Goal: Task Accomplishment & Management: Use online tool/utility

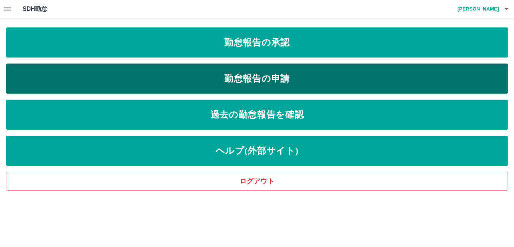
click at [114, 82] on link "勤怠報告の申請" at bounding box center [257, 79] width 502 height 30
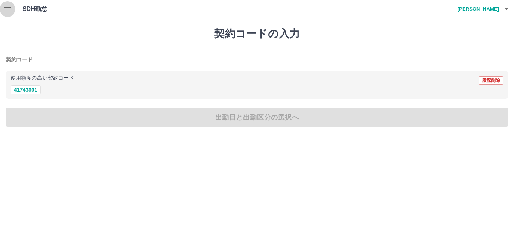
click at [8, 11] on icon "button" at bounding box center [7, 9] width 7 height 5
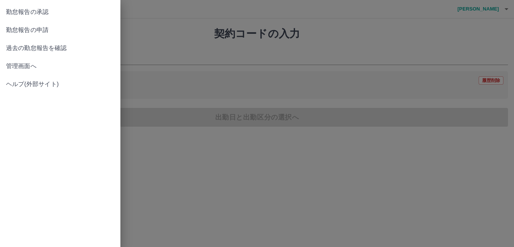
click at [33, 68] on span "管理画面へ" at bounding box center [60, 66] width 108 height 9
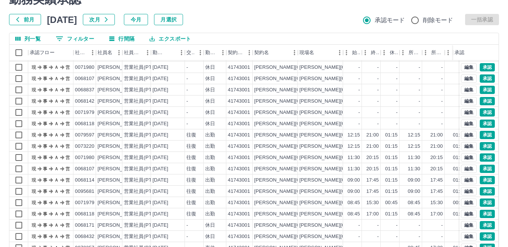
scroll to position [71, 0]
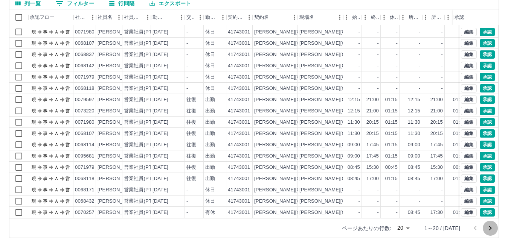
click at [490, 229] on icon "次のページへ" at bounding box center [490, 228] width 3 height 5
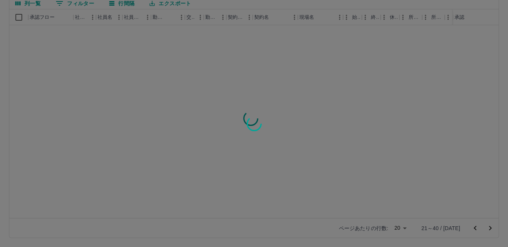
scroll to position [0, 0]
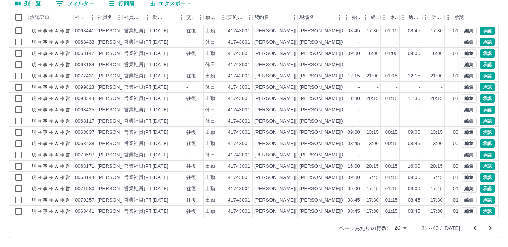
click at [487, 226] on icon "次のページへ" at bounding box center [489, 228] width 9 height 9
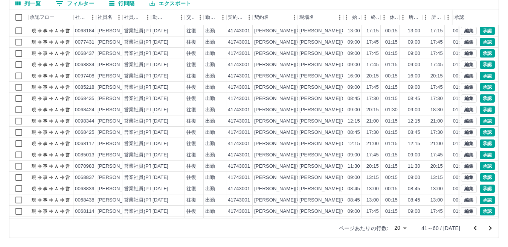
click at [491, 228] on icon "次のページへ" at bounding box center [490, 228] width 3 height 5
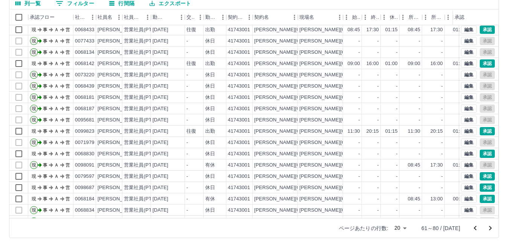
scroll to position [39, 0]
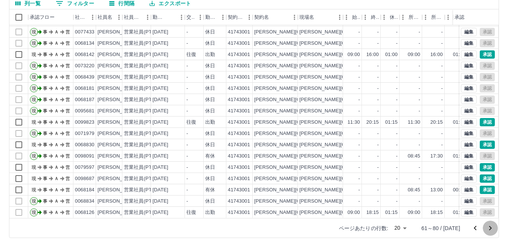
click at [487, 227] on icon "次のページへ" at bounding box center [489, 228] width 9 height 9
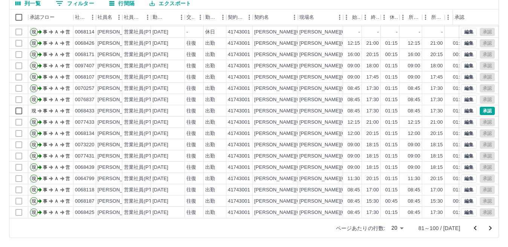
click at [475, 226] on icon "前のページへ" at bounding box center [474, 228] width 9 height 9
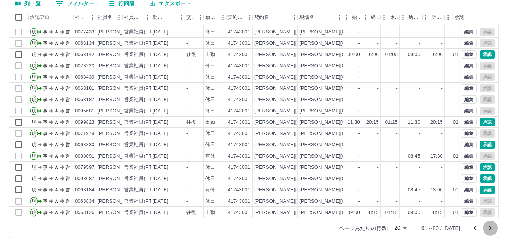
click at [494, 228] on icon "次のページへ" at bounding box center [489, 228] width 9 height 9
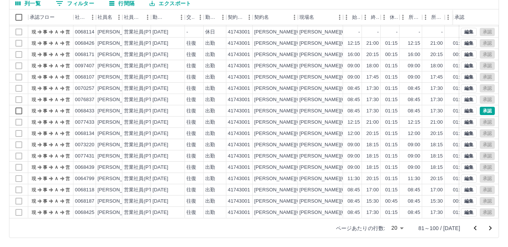
scroll to position [0, 0]
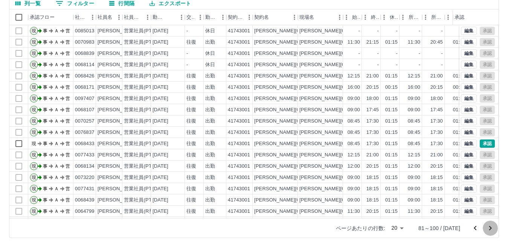
click at [494, 228] on icon "次のページへ" at bounding box center [489, 228] width 9 height 9
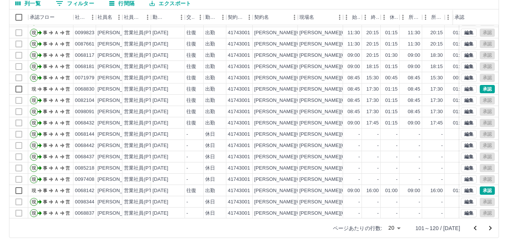
scroll to position [39, 0]
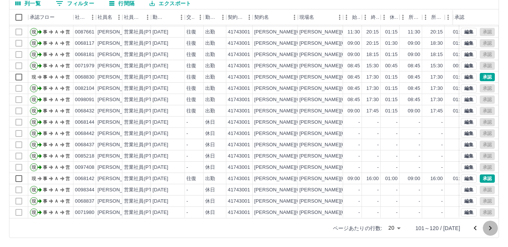
click at [492, 229] on icon "次のページへ" at bounding box center [489, 228] width 9 height 9
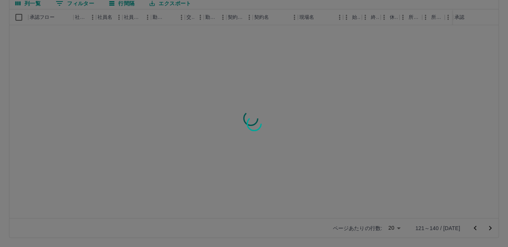
scroll to position [0, 0]
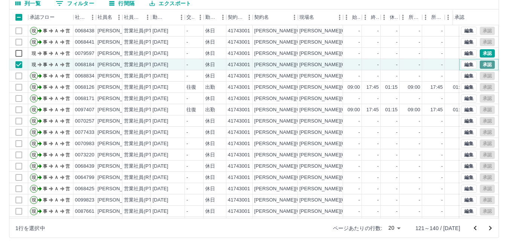
click at [483, 65] on button "承認" at bounding box center [486, 65] width 15 height 8
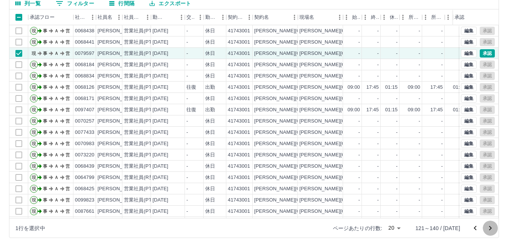
click at [487, 228] on icon "次のページへ" at bounding box center [489, 228] width 9 height 9
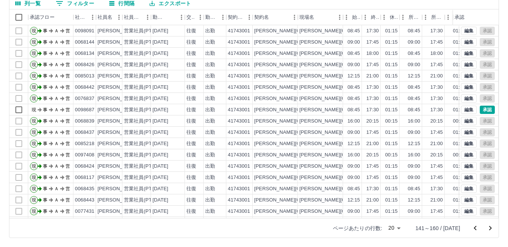
click at [489, 229] on icon "次のページへ" at bounding box center [490, 228] width 3 height 5
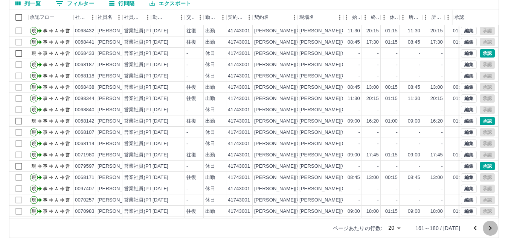
click at [489, 229] on icon "次のページへ" at bounding box center [490, 228] width 3 height 5
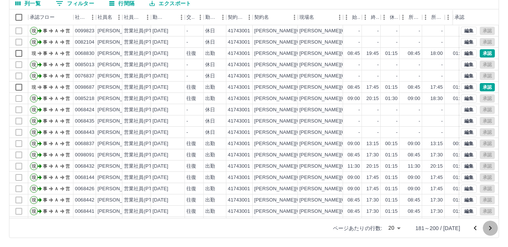
click at [489, 229] on icon "次のページへ" at bounding box center [490, 228] width 3 height 5
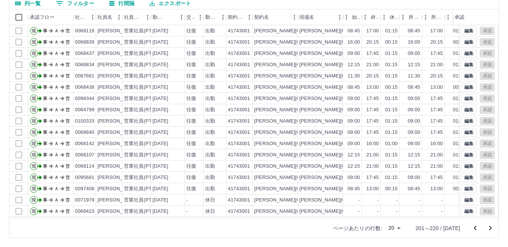
scroll to position [39, 0]
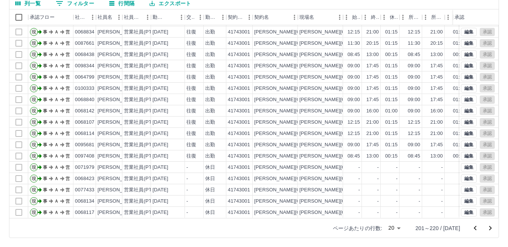
click at [488, 226] on icon "次のページへ" at bounding box center [489, 228] width 9 height 9
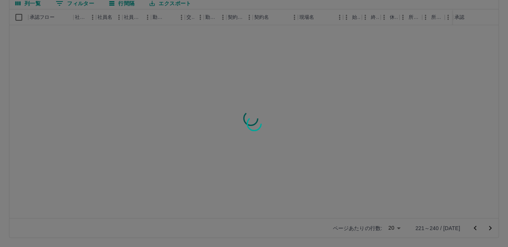
scroll to position [0, 0]
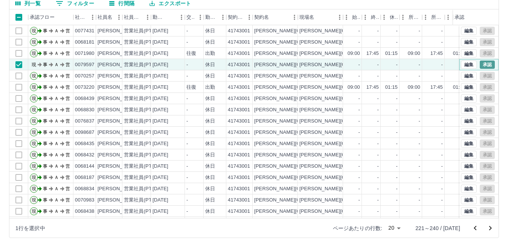
click at [479, 65] on button "承認" at bounding box center [486, 65] width 15 height 8
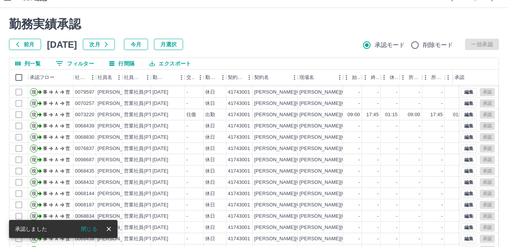
scroll to position [71, 0]
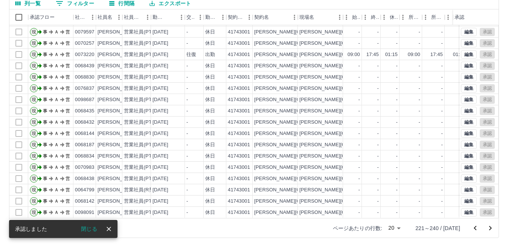
click at [473, 227] on icon "前のページへ" at bounding box center [474, 228] width 9 height 9
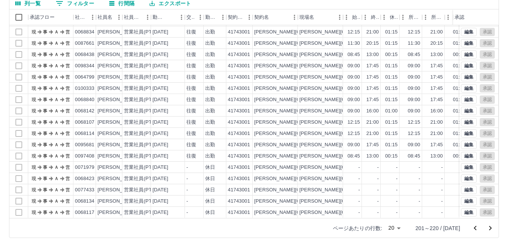
scroll to position [0, 0]
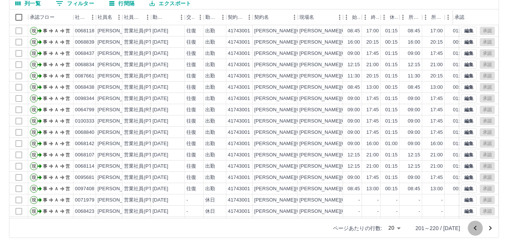
click at [473, 227] on icon "前のページへ" at bounding box center [474, 228] width 9 height 9
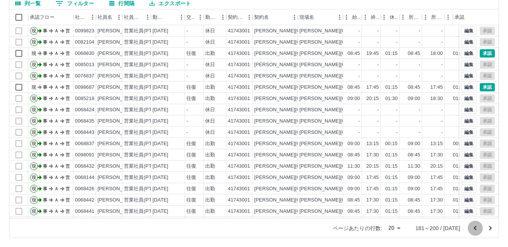
click at [473, 227] on icon "前のページへ" at bounding box center [474, 228] width 9 height 9
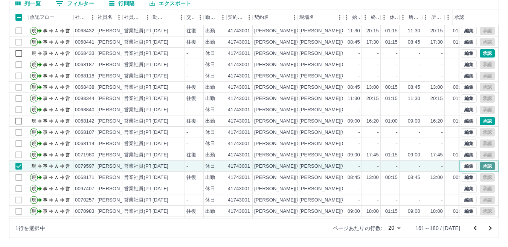
click at [479, 166] on button "承認" at bounding box center [486, 166] width 15 height 8
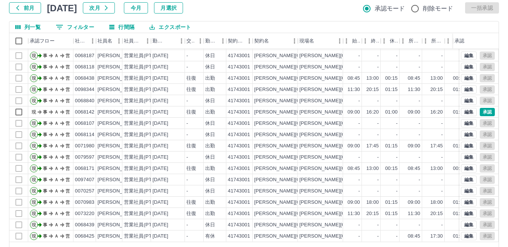
scroll to position [71, 0]
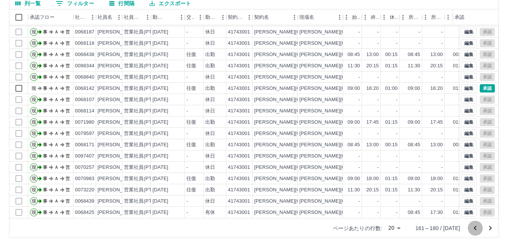
click at [474, 225] on icon "前のページへ" at bounding box center [474, 228] width 9 height 9
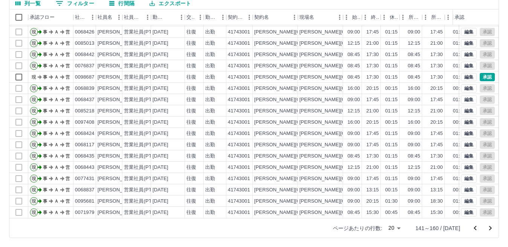
scroll to position [0, 0]
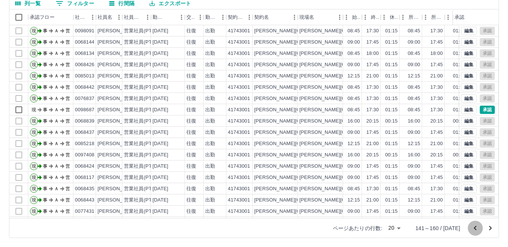
click at [471, 226] on icon "前のページへ" at bounding box center [474, 228] width 9 height 9
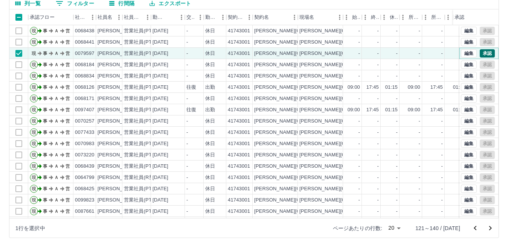
click at [481, 54] on button "承認" at bounding box center [486, 53] width 15 height 8
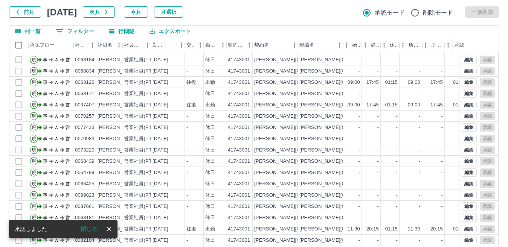
scroll to position [71, 0]
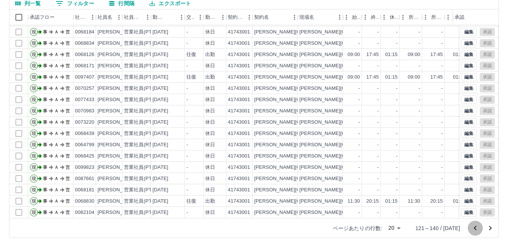
click at [476, 228] on icon "前のページへ" at bounding box center [474, 228] width 9 height 9
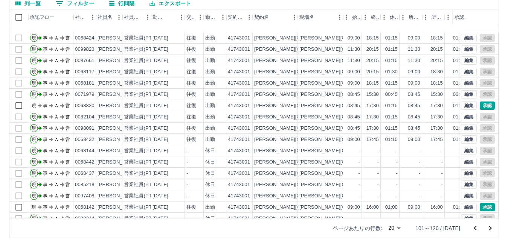
scroll to position [0, 0]
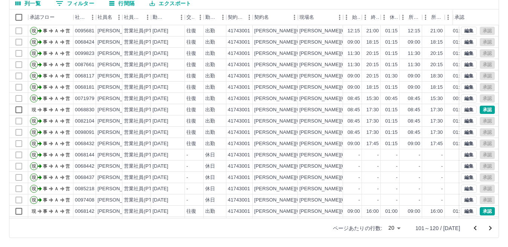
click at [476, 228] on icon "前のページへ" at bounding box center [474, 228] width 9 height 9
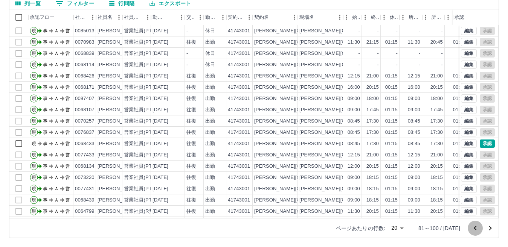
click at [475, 229] on icon "前のページへ" at bounding box center [474, 228] width 3 height 5
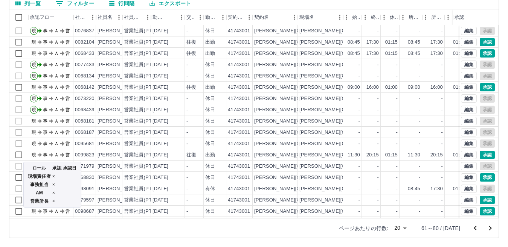
scroll to position [39, 0]
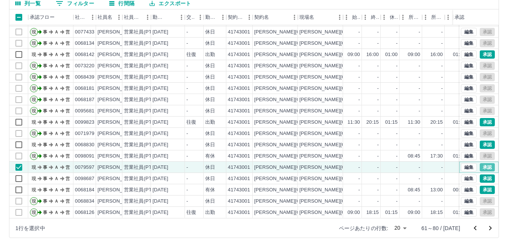
click at [479, 163] on button "承認" at bounding box center [486, 167] width 15 height 8
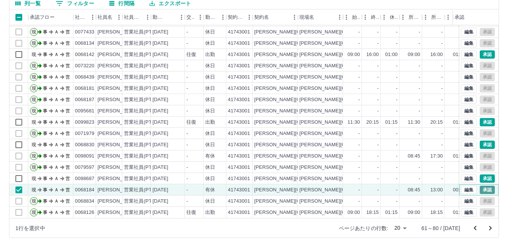
click at [480, 186] on button "承認" at bounding box center [486, 190] width 15 height 8
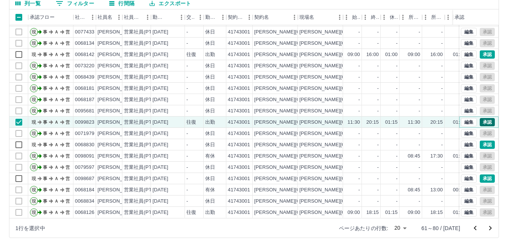
click at [479, 118] on button "承認" at bounding box center [486, 122] width 15 height 8
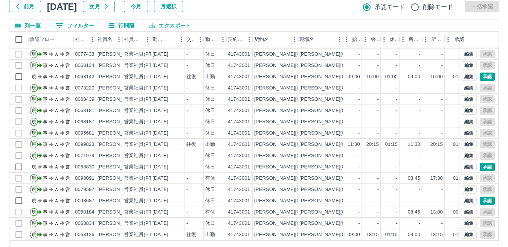
scroll to position [71, 0]
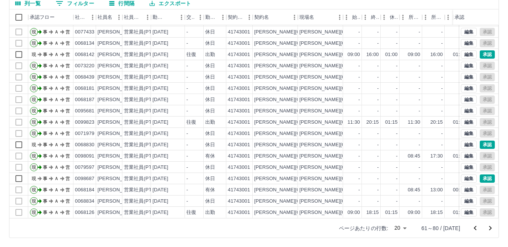
click at [476, 226] on icon "前のページへ" at bounding box center [474, 228] width 9 height 9
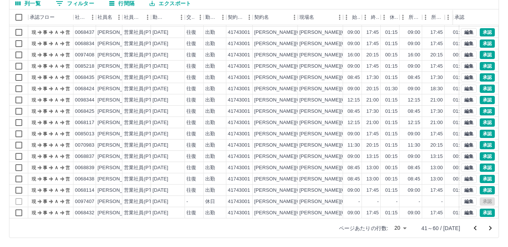
scroll to position [39, 0]
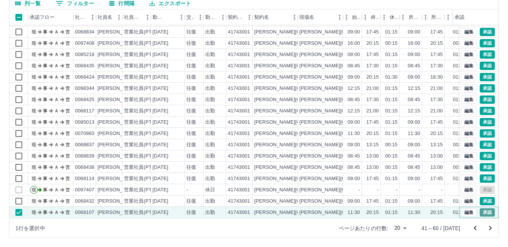
click at [479, 208] on button "承認" at bounding box center [486, 212] width 15 height 8
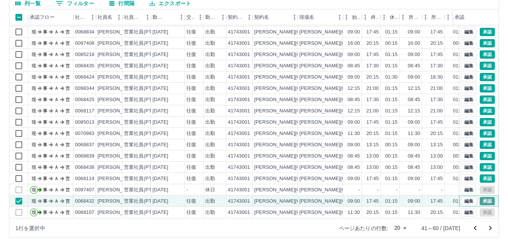
click at [482, 197] on button "承認" at bounding box center [486, 201] width 15 height 8
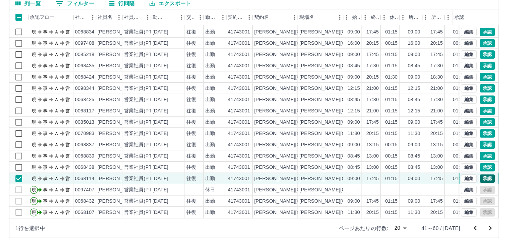
click at [481, 175] on button "承認" at bounding box center [486, 179] width 15 height 8
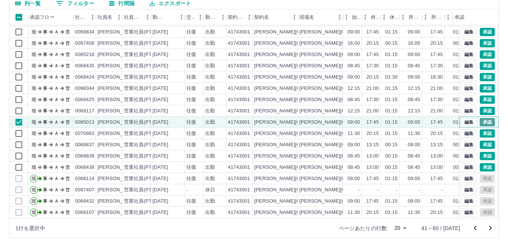
click at [480, 118] on button "承認" at bounding box center [486, 122] width 15 height 8
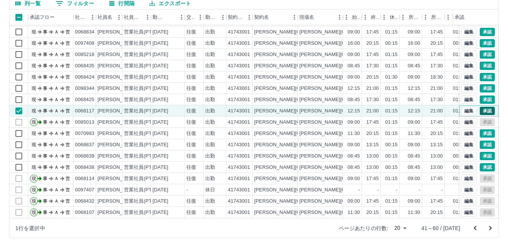
click at [479, 107] on button "承認" at bounding box center [486, 111] width 15 height 8
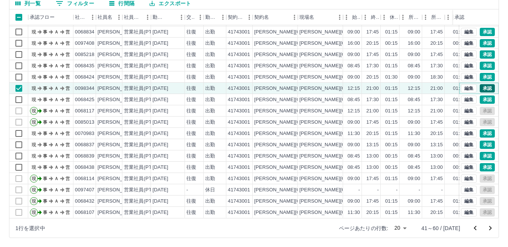
click at [479, 84] on button "承認" at bounding box center [486, 88] width 15 height 8
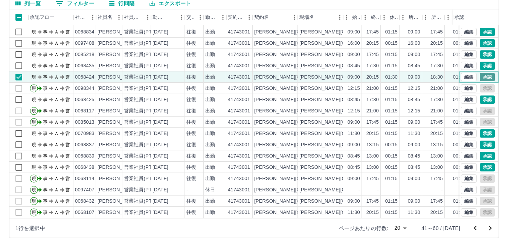
click at [479, 73] on button "承認" at bounding box center [486, 77] width 15 height 8
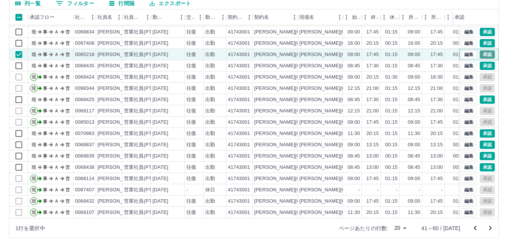
click at [485, 50] on button "承認" at bounding box center [486, 54] width 15 height 8
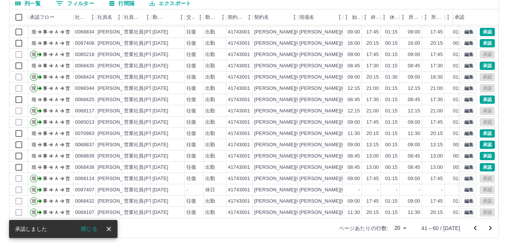
scroll to position [2, 0]
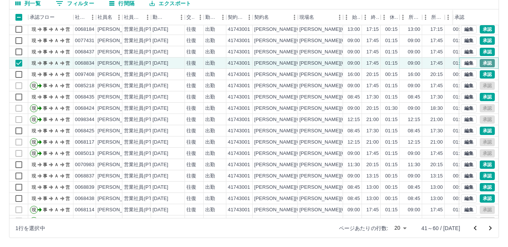
click at [479, 64] on button "承認" at bounding box center [486, 63] width 15 height 8
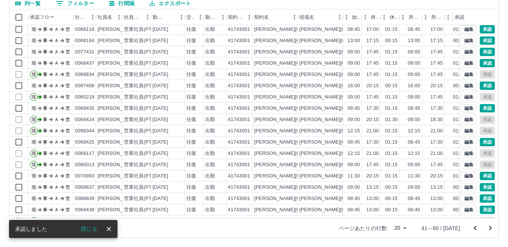
scroll to position [13, 0]
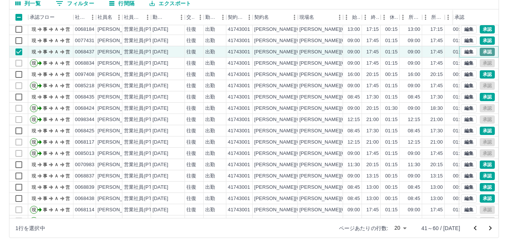
click at [485, 52] on button "承認" at bounding box center [486, 52] width 15 height 8
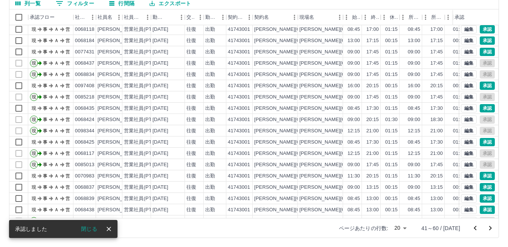
scroll to position [24, 0]
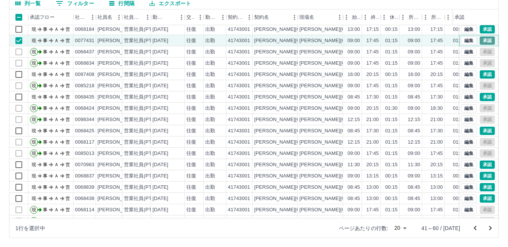
click at [483, 41] on button "承認" at bounding box center [486, 40] width 15 height 8
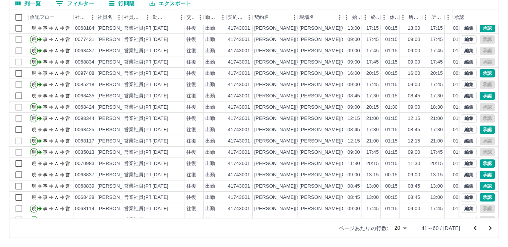
scroll to position [39, 0]
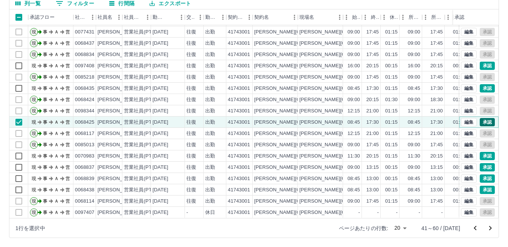
click at [483, 118] on button "承認" at bounding box center [486, 122] width 15 height 8
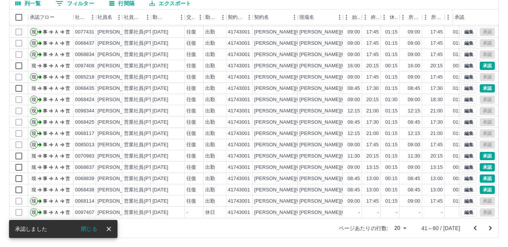
click at [492, 227] on icon "次のページへ" at bounding box center [489, 228] width 9 height 9
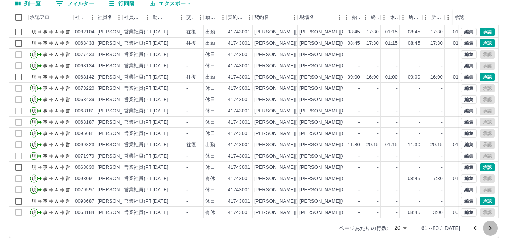
click at [488, 227] on icon "次のページへ" at bounding box center [489, 228] width 9 height 9
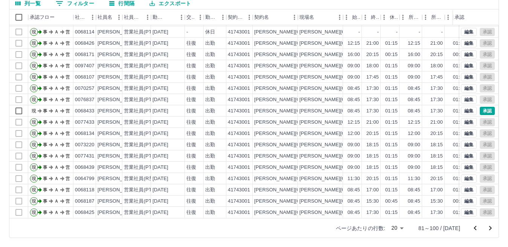
scroll to position [0, 0]
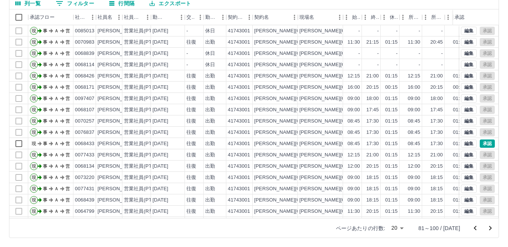
click at [491, 228] on icon "次のページへ" at bounding box center [489, 228] width 9 height 9
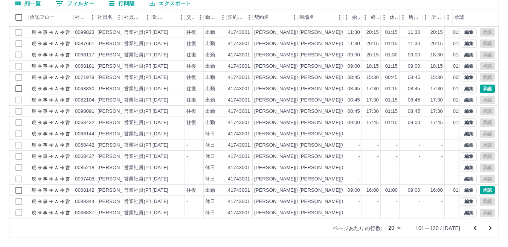
scroll to position [39, 0]
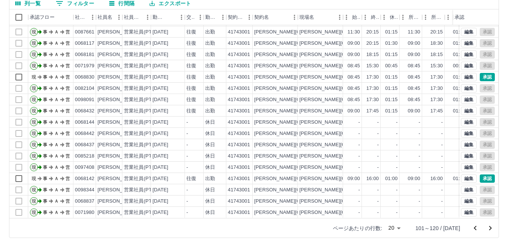
click at [489, 228] on icon "次のページへ" at bounding box center [489, 228] width 9 height 9
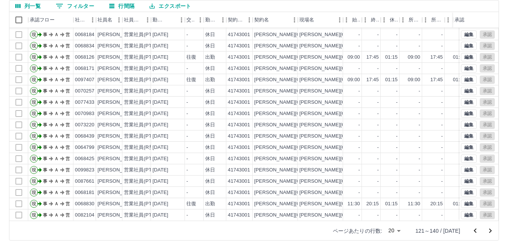
scroll to position [71, 0]
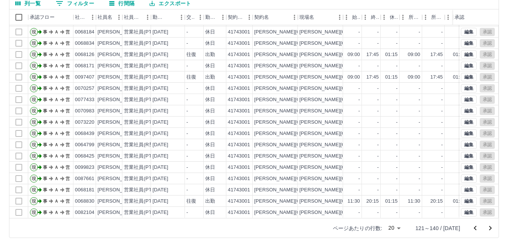
click at [479, 228] on button "前のページへ" at bounding box center [474, 228] width 15 height 15
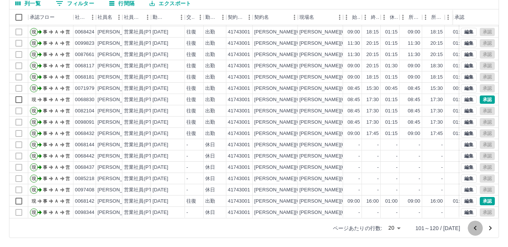
click at [473, 230] on icon "前のページへ" at bounding box center [474, 228] width 9 height 9
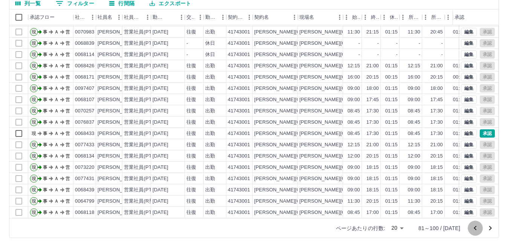
click at [473, 227] on icon "前のページへ" at bounding box center [474, 228] width 9 height 9
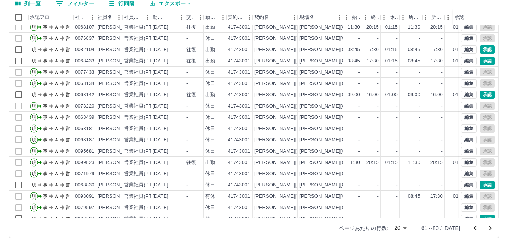
scroll to position [0, 0]
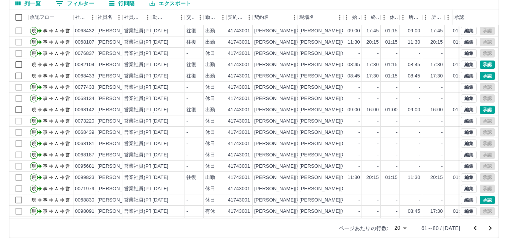
click at [472, 228] on icon "前のページへ" at bounding box center [474, 228] width 9 height 9
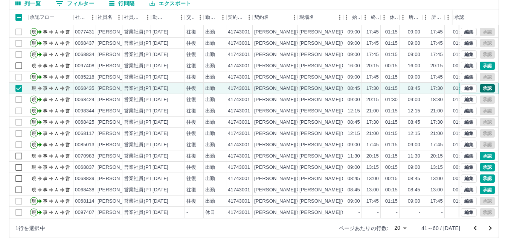
click at [483, 84] on button "承認" at bounding box center [486, 88] width 15 height 8
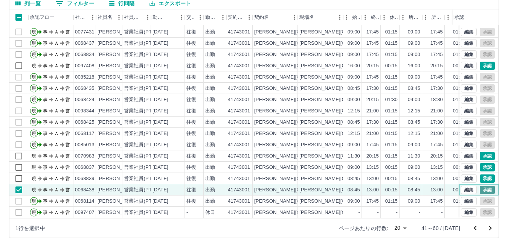
click at [479, 186] on button "承認" at bounding box center [486, 190] width 15 height 8
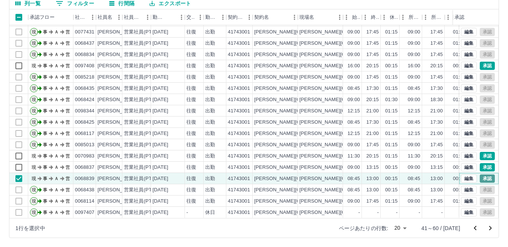
click at [479, 175] on button "承認" at bounding box center [486, 179] width 15 height 8
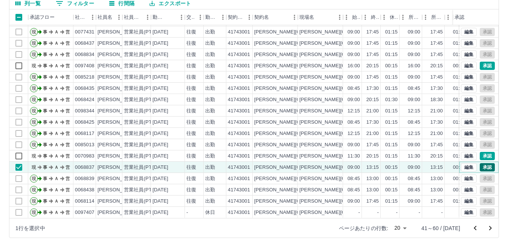
click at [479, 164] on button "承認" at bounding box center [486, 167] width 15 height 8
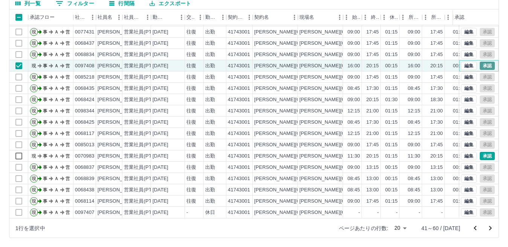
click at [479, 62] on button "承認" at bounding box center [486, 66] width 15 height 8
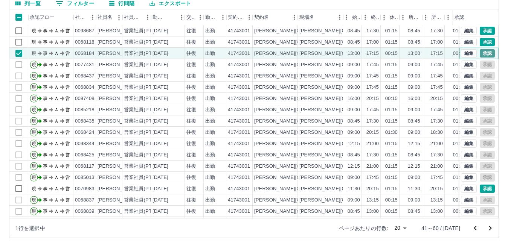
click at [483, 51] on button "承認" at bounding box center [486, 53] width 15 height 8
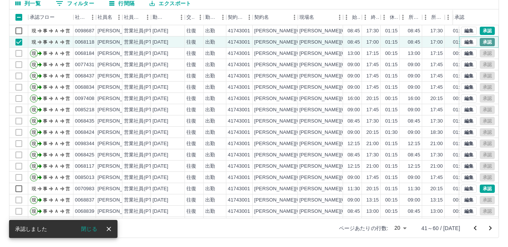
click at [485, 43] on button "承認" at bounding box center [486, 42] width 15 height 8
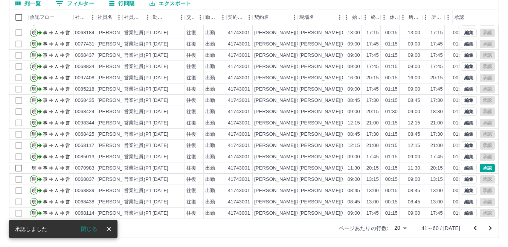
scroll to position [39, 0]
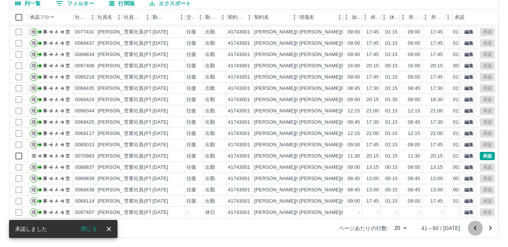
click at [473, 231] on icon "前のページへ" at bounding box center [474, 228] width 9 height 9
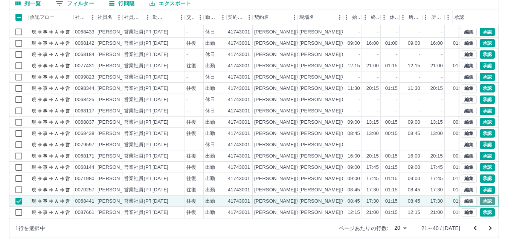
click at [479, 197] on button "承認" at bounding box center [486, 201] width 15 height 8
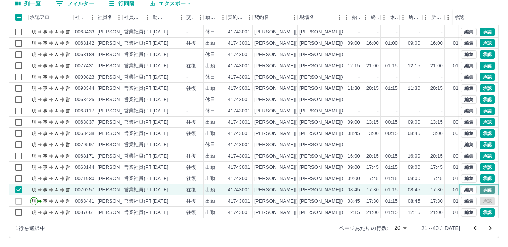
click at [479, 186] on button "承認" at bounding box center [486, 190] width 15 height 8
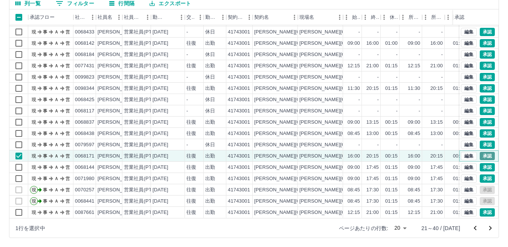
click at [479, 152] on button "承認" at bounding box center [486, 156] width 15 height 8
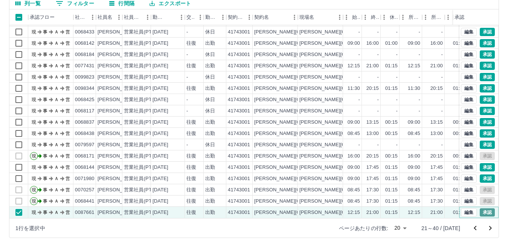
click at [482, 208] on button "承認" at bounding box center [486, 212] width 15 height 8
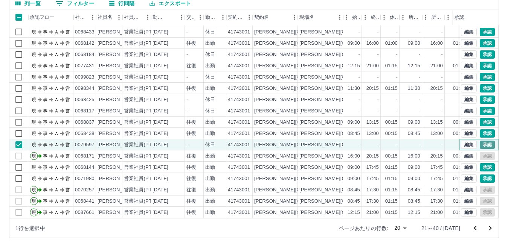
click at [480, 141] on button "承認" at bounding box center [486, 145] width 15 height 8
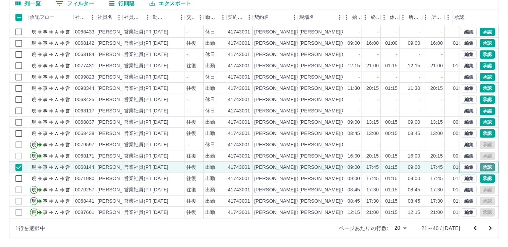
click at [482, 163] on button "承認" at bounding box center [486, 167] width 15 height 8
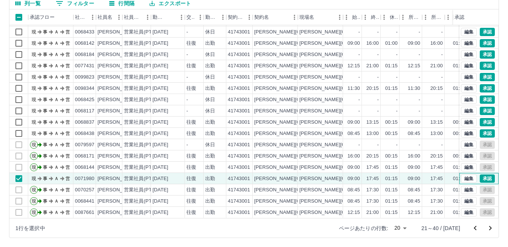
click at [472, 175] on div "編集 承認" at bounding box center [477, 179] width 34 height 8
click at [479, 175] on button "承認" at bounding box center [486, 179] width 15 height 8
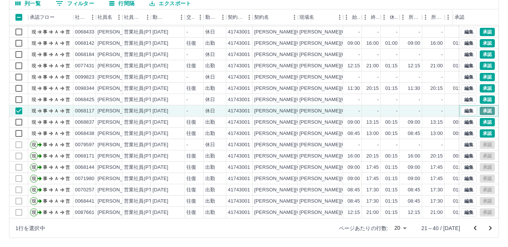
click at [479, 107] on button "承認" at bounding box center [486, 111] width 15 height 8
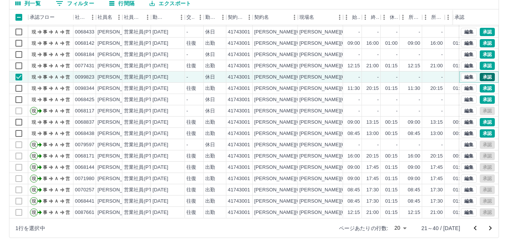
click at [480, 73] on button "承認" at bounding box center [486, 77] width 15 height 8
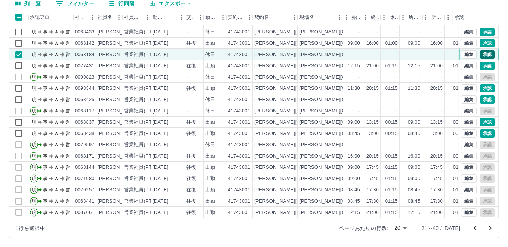
click at [479, 50] on button "承認" at bounding box center [486, 54] width 15 height 8
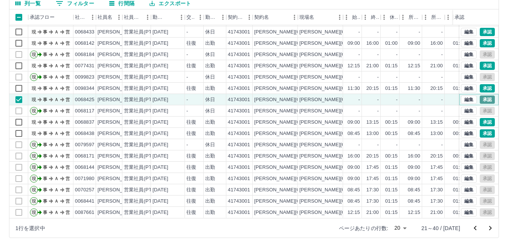
click at [479, 96] on button "承認" at bounding box center [486, 100] width 15 height 8
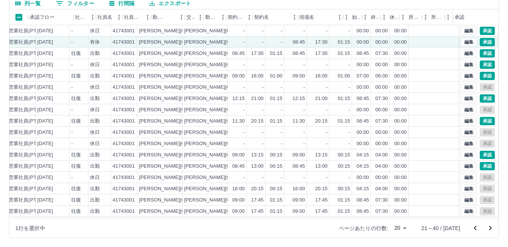
scroll to position [0, 0]
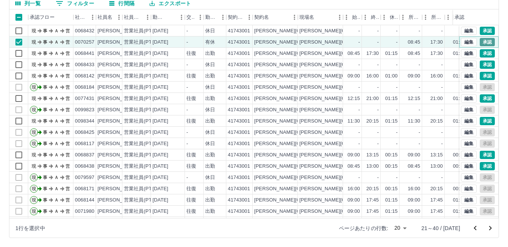
click at [482, 44] on button "承認" at bounding box center [486, 42] width 15 height 8
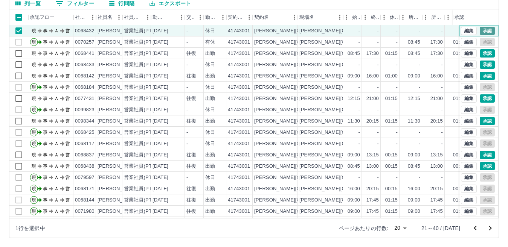
click at [480, 33] on button "承認" at bounding box center [486, 31] width 15 height 8
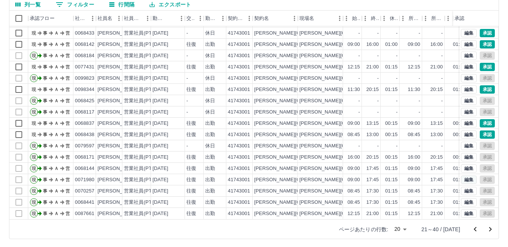
scroll to position [71, 0]
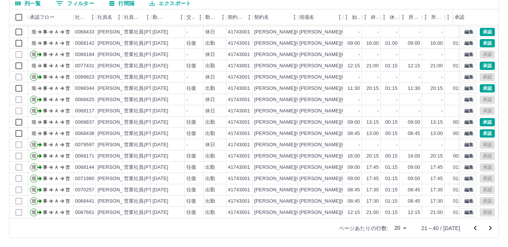
click at [473, 226] on icon "前のページへ" at bounding box center [474, 228] width 9 height 9
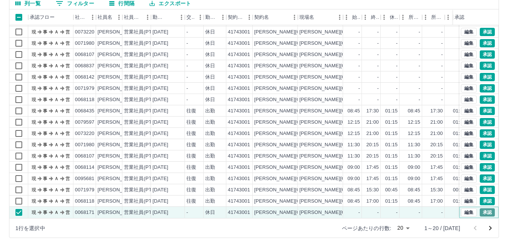
click at [480, 208] on button "承認" at bounding box center [486, 212] width 15 height 8
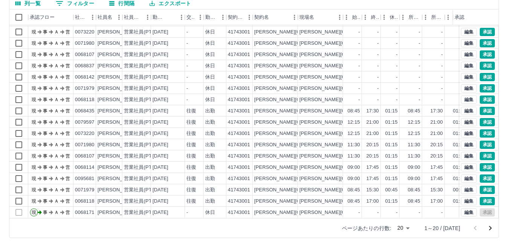
click at [488, 228] on icon "次のページへ" at bounding box center [489, 228] width 9 height 9
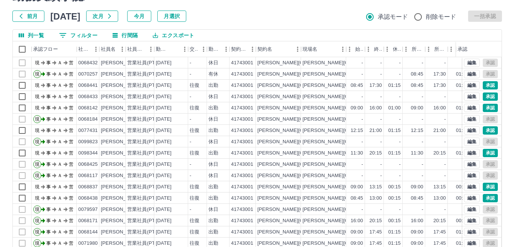
scroll to position [0, 0]
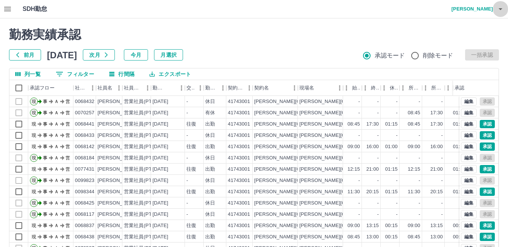
click at [500, 6] on icon "button" at bounding box center [499, 9] width 9 height 9
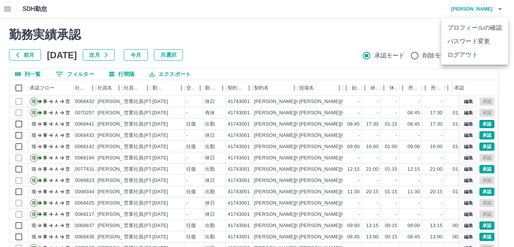
drag, startPoint x: 474, startPoint y: 50, endPoint x: 478, endPoint y: 50, distance: 3.8
click at [474, 51] on li "ログアウト" at bounding box center [474, 55] width 67 height 14
